Goal: Task Accomplishment & Management: Use online tool/utility

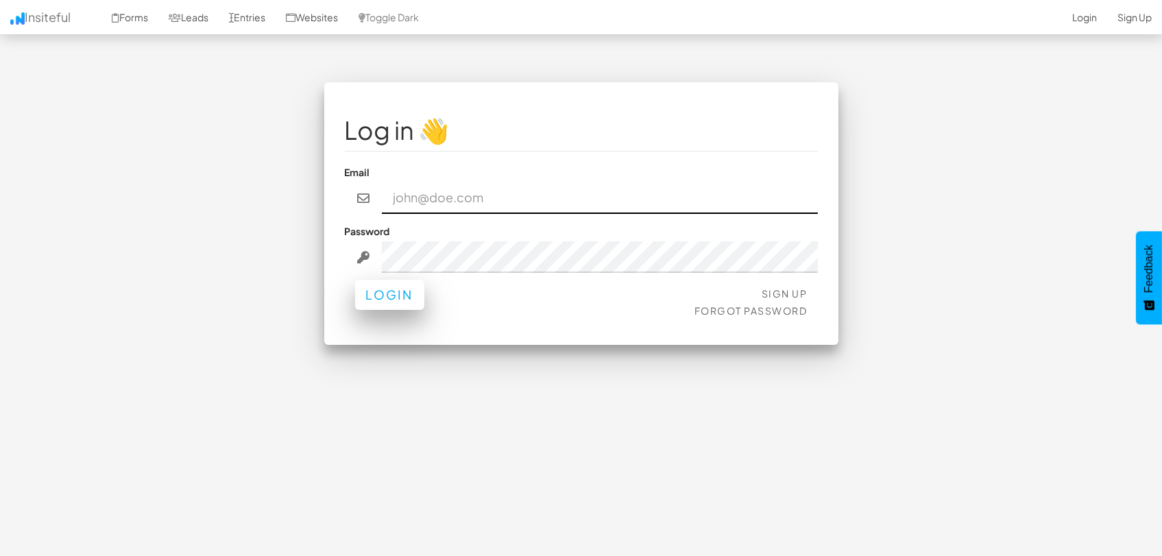
type input "[EMAIL_ADDRESS][DOMAIN_NAME]"
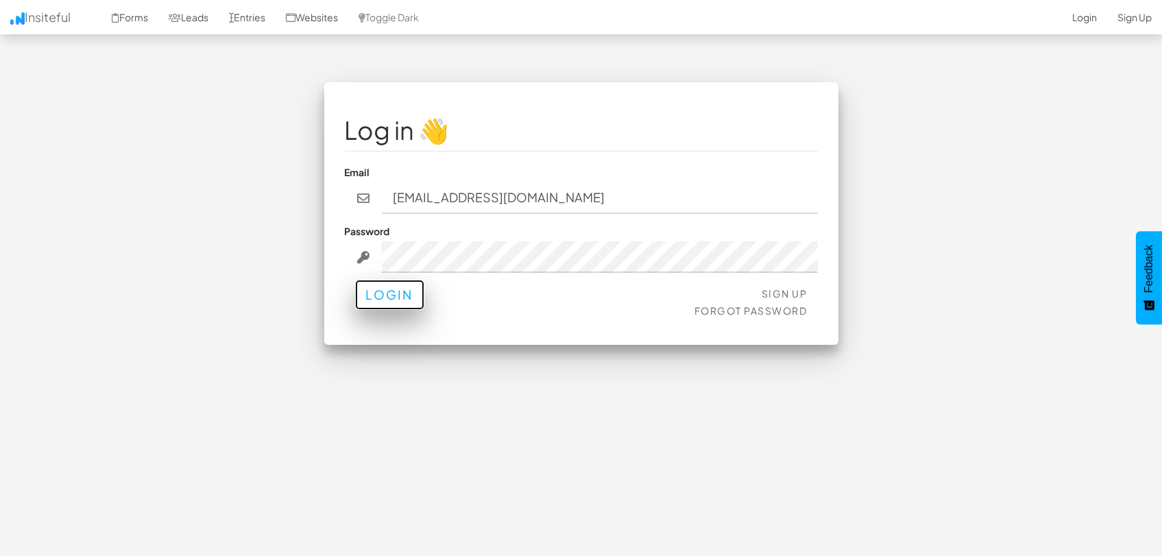
click at [400, 304] on button "Login" at bounding box center [389, 295] width 69 height 30
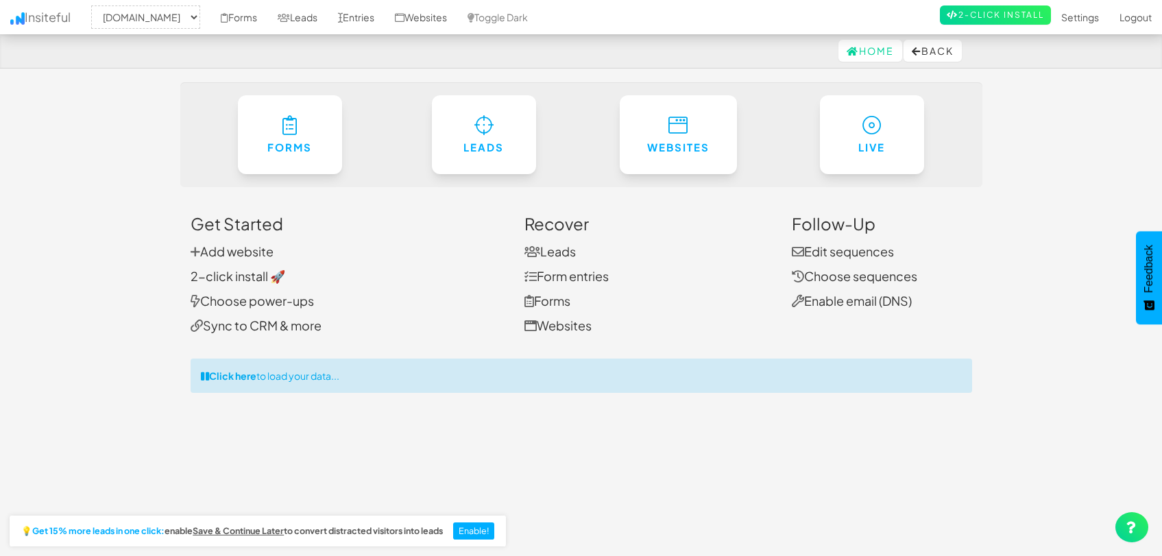
select select "1505"
click at [295, 12] on link "Leads" at bounding box center [297, 17] width 60 height 34
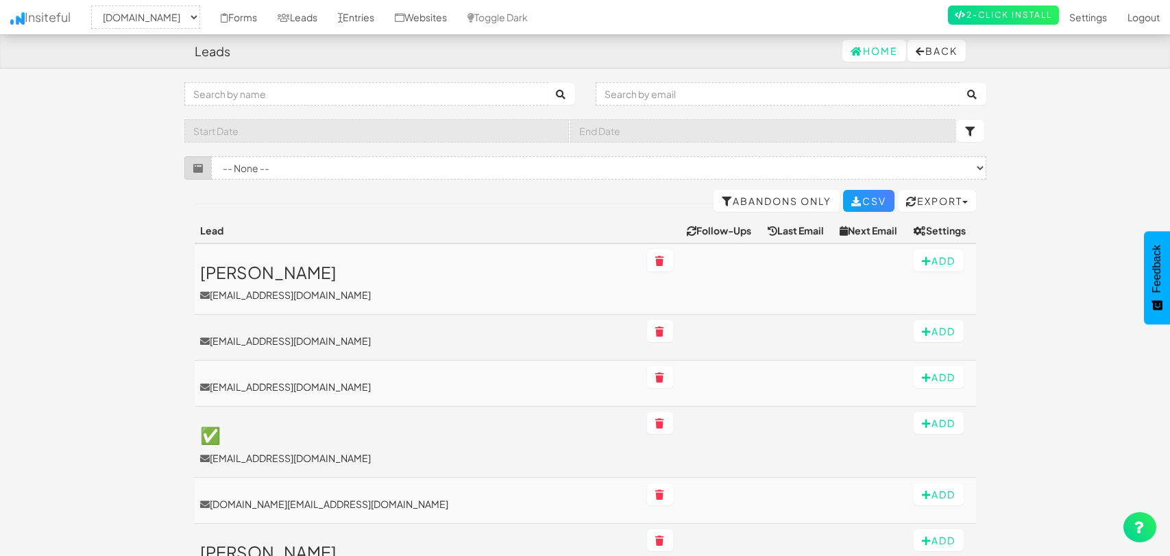
select select "1505"
